Goal: Task Accomplishment & Management: Manage account settings

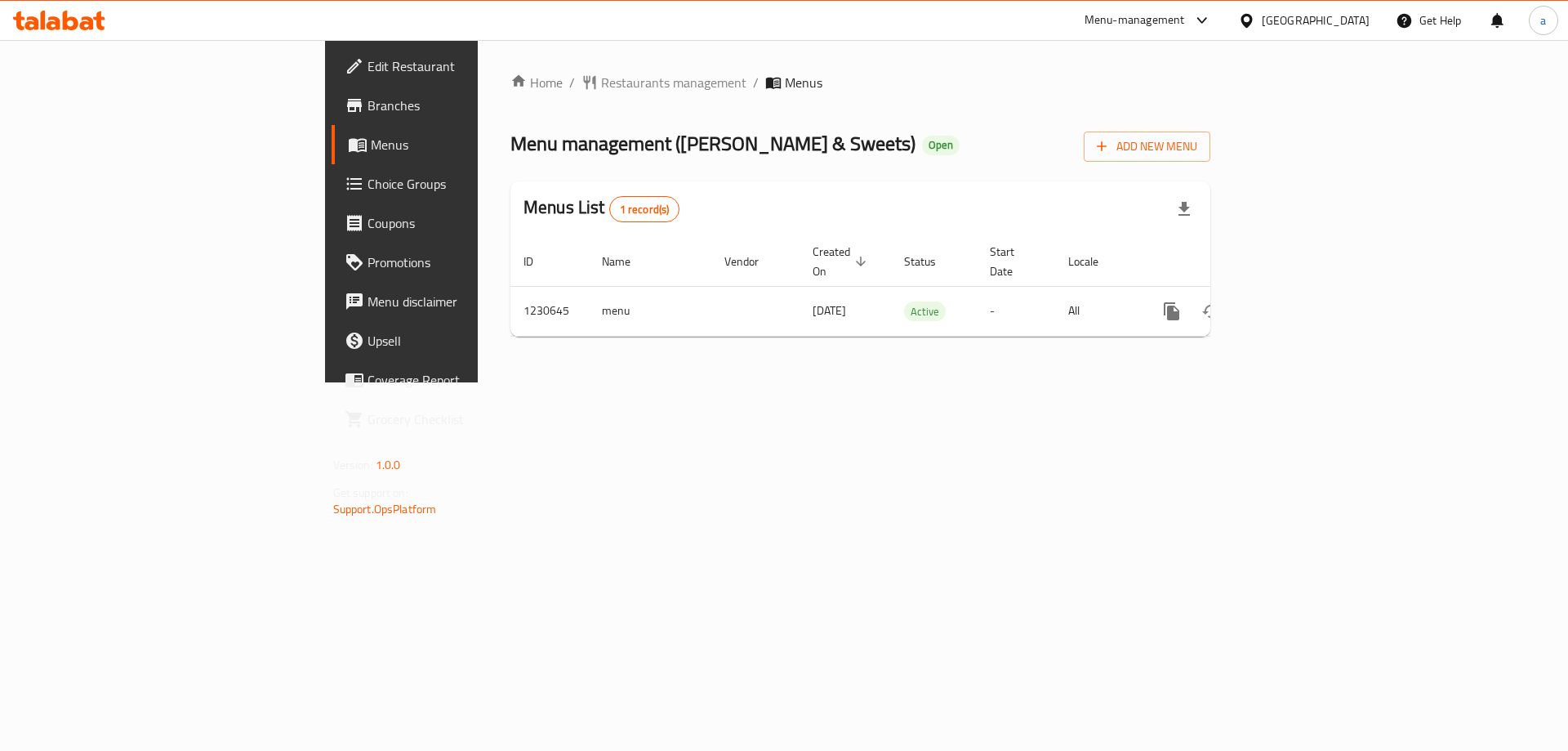
drag, startPoint x: 0, startPoint y: 0, endPoint x: 73, endPoint y: 193, distance: 206.3
click at [367, 193] on span "Choice Groups" at bounding box center [470, 184] width 207 height 20
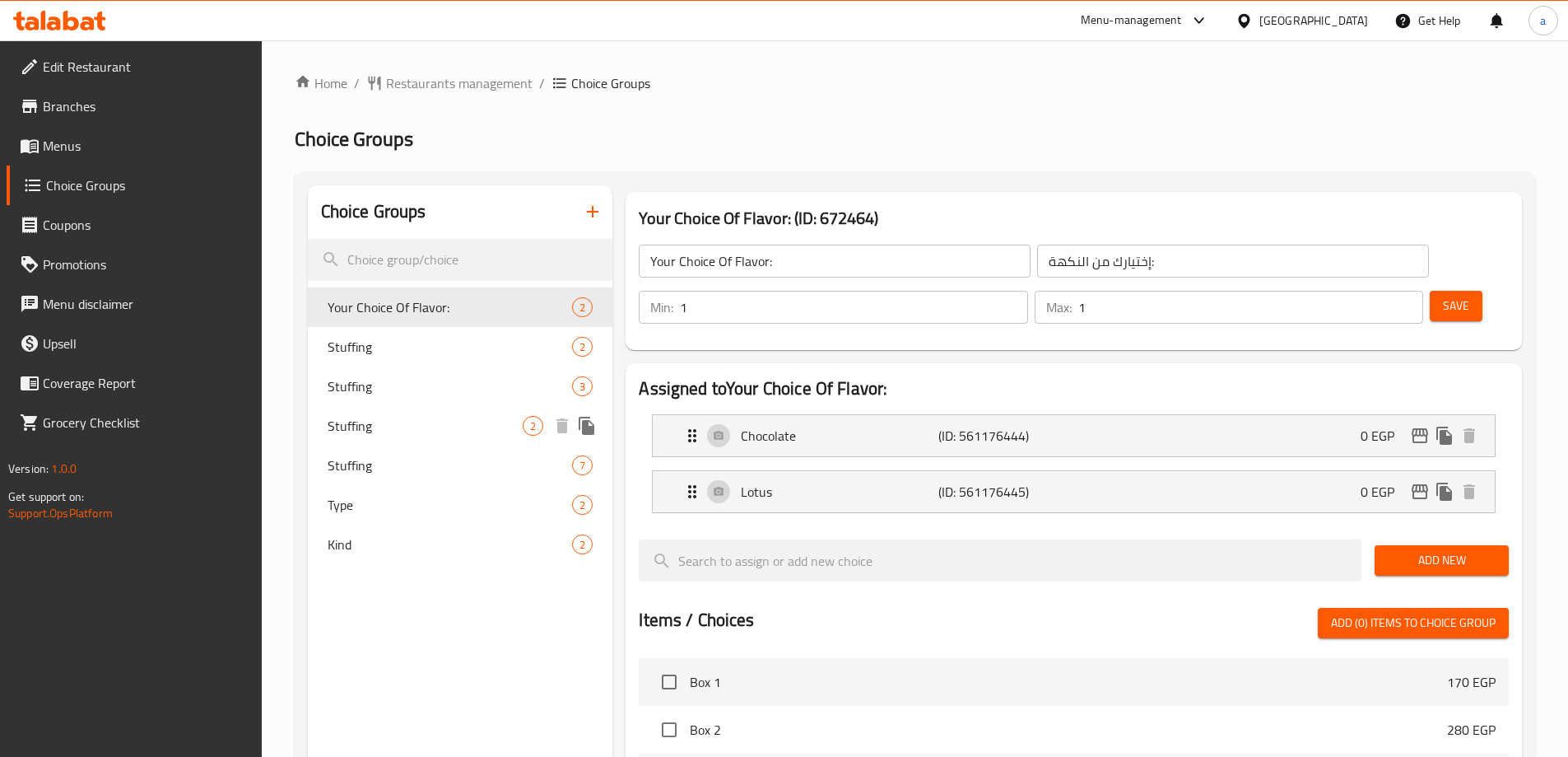
click at [462, 427] on span "Stuffing" at bounding box center [425, 425] width 195 height 20
type input "Stuffing"
type input "الحشو"
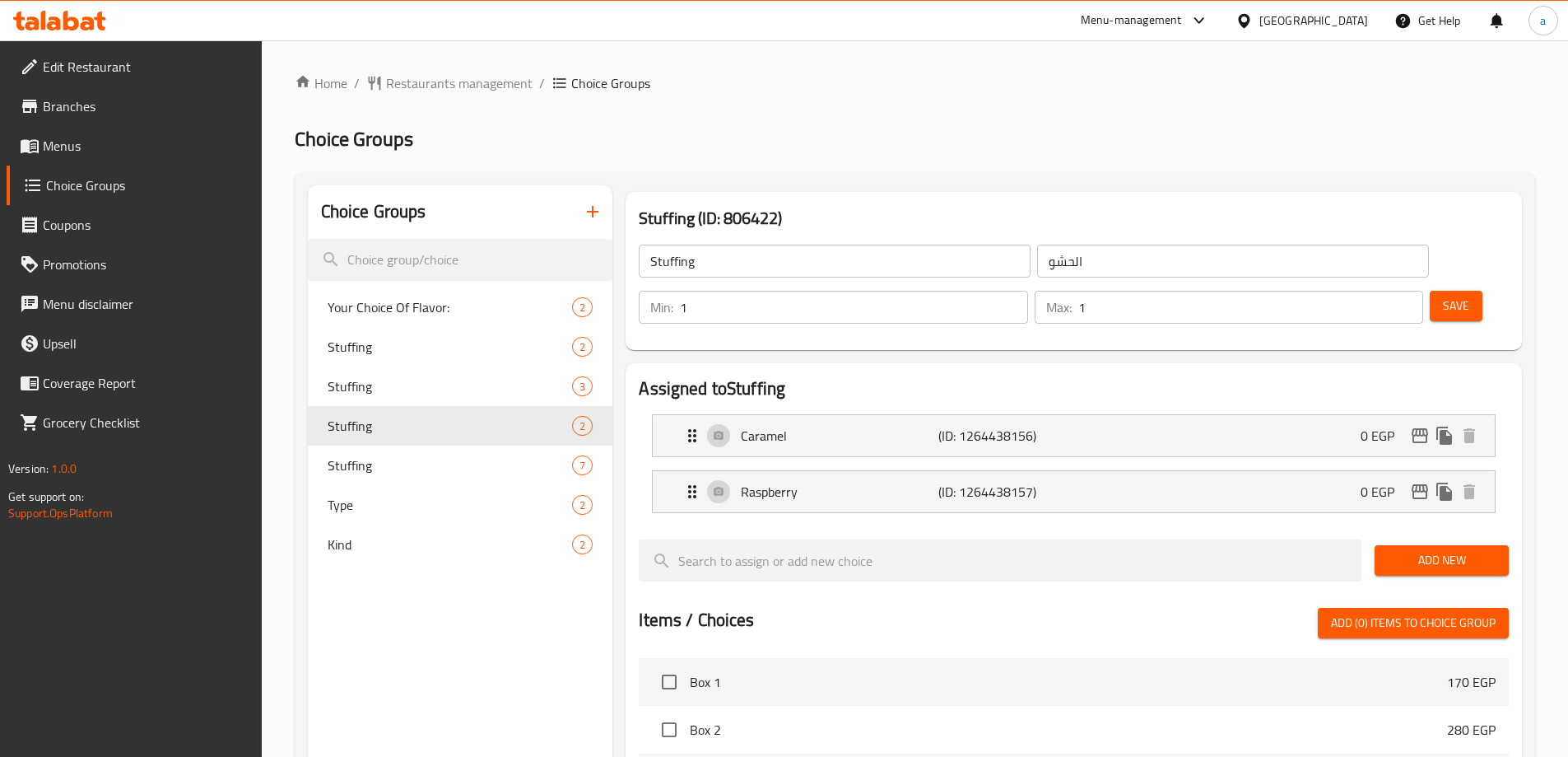
click at [1008, 142] on h2 "Choice Groups" at bounding box center [914, 139] width 1240 height 26
click at [435, 83] on span "Restaurants management" at bounding box center [459, 83] width 147 height 20
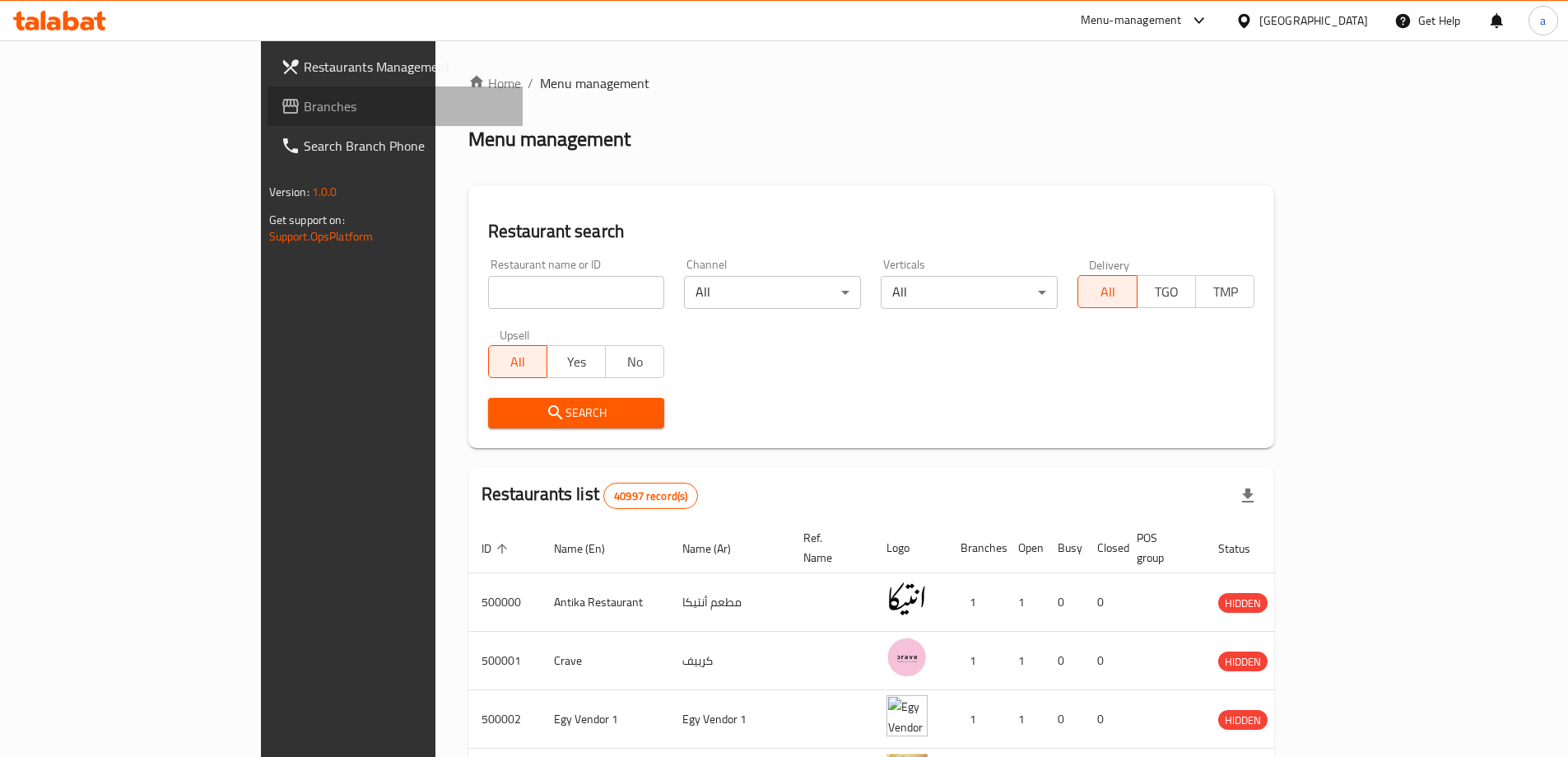
click at [304, 114] on span "Branches" at bounding box center [407, 106] width 206 height 20
